Goal: Transaction & Acquisition: Subscribe to service/newsletter

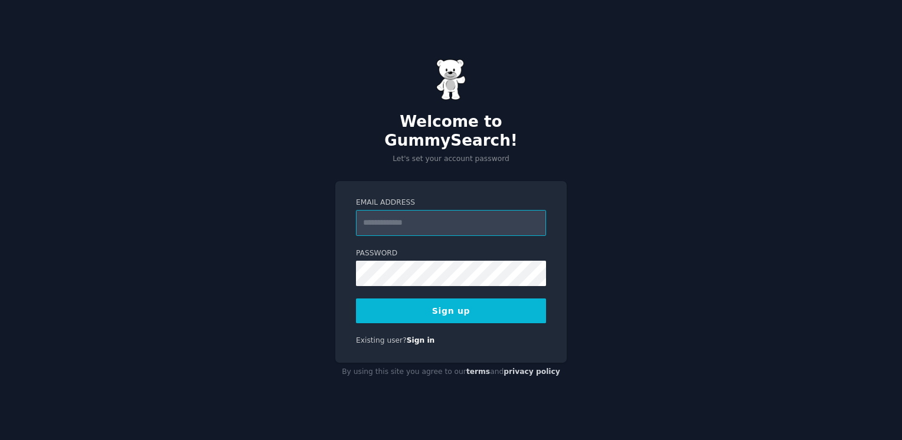
click at [400, 210] on input "Email Address" at bounding box center [451, 223] width 190 height 26
type input "**********"
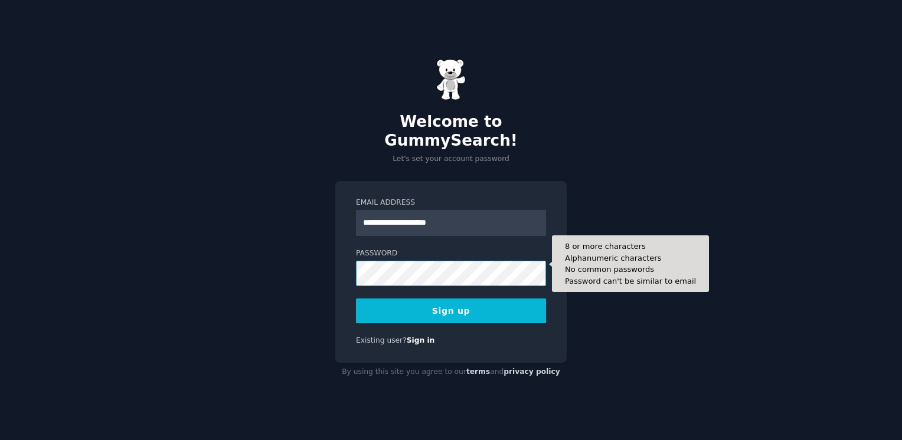
click at [356, 299] on button "Sign up" at bounding box center [451, 311] width 190 height 25
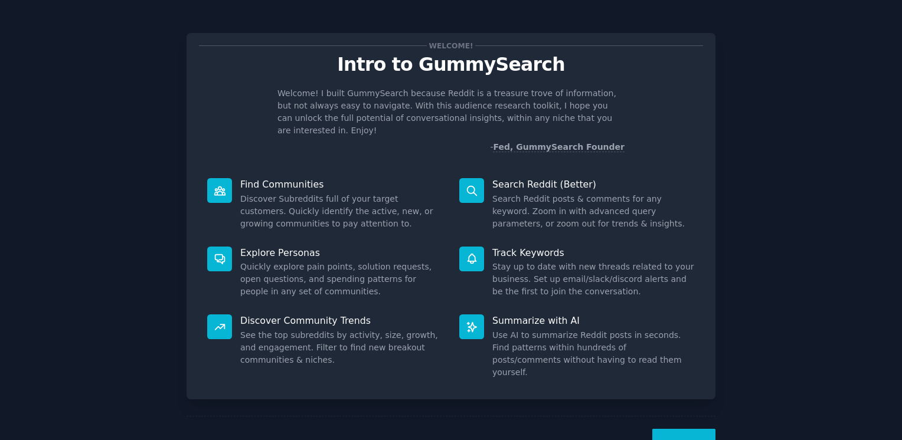
click at [690, 429] on button "Next" at bounding box center [683, 443] width 63 height 29
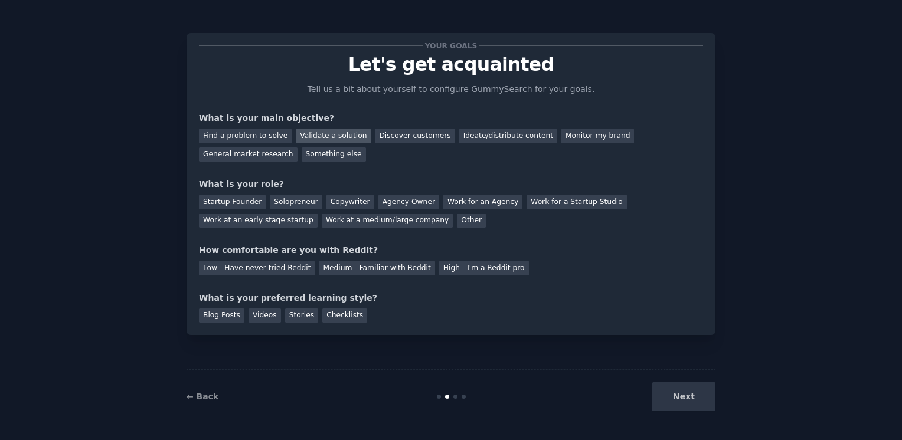
click at [318, 135] on div "Validate a solution" at bounding box center [333, 136] width 75 height 15
click at [375, 134] on div "Discover customers" at bounding box center [415, 136] width 80 height 15
click at [244, 202] on div "Startup Founder" at bounding box center [232, 202] width 67 height 15
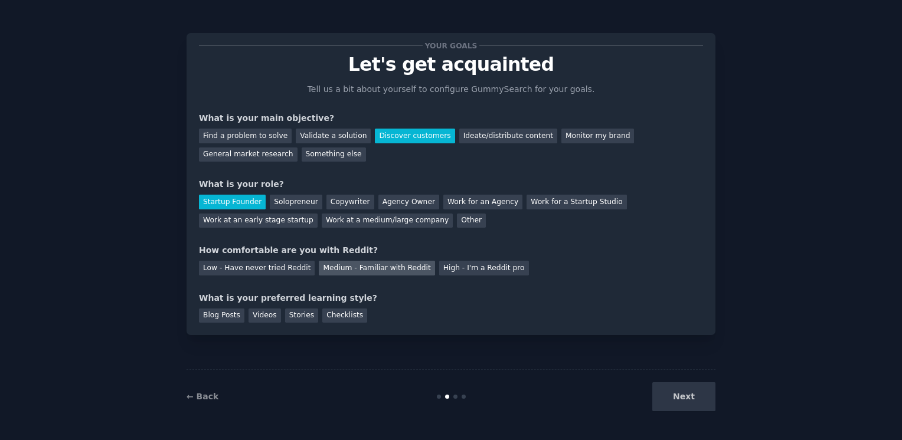
click at [339, 267] on div "Medium - Familiar with Reddit" at bounding box center [377, 268] width 116 height 15
click at [228, 316] on div "Blog Posts" at bounding box center [221, 316] width 45 height 15
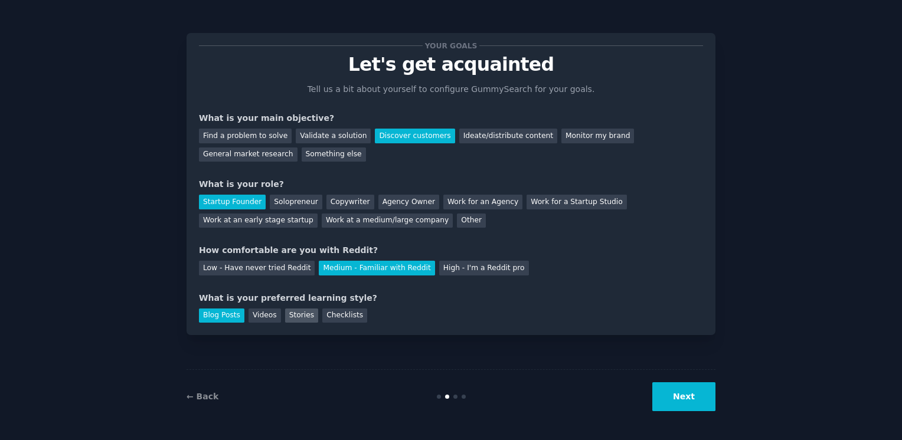
click at [296, 315] on div "Stories" at bounding box center [301, 316] width 33 height 15
click at [335, 315] on div "Checklists" at bounding box center [344, 316] width 45 height 15
click at [218, 312] on div "Blog Posts" at bounding box center [221, 316] width 45 height 15
click at [669, 402] on button "Next" at bounding box center [683, 397] width 63 height 29
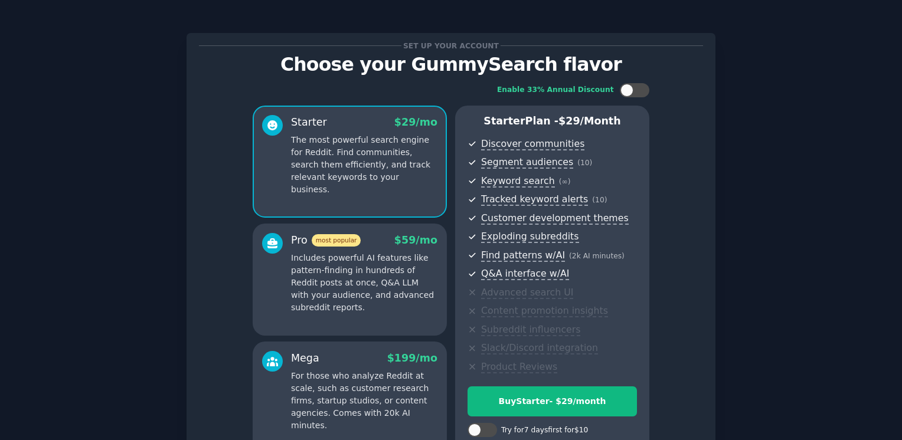
click at [897, 419] on div "Set up your account Choose your GummySearch flavor Enable 33% Annual Discount S…" at bounding box center [451, 283] width 902 height 566
click at [625, 92] on div at bounding box center [626, 90] width 13 height 13
checkbox input "true"
